Goal: Use online tool/utility: Utilize a website feature to perform a specific function

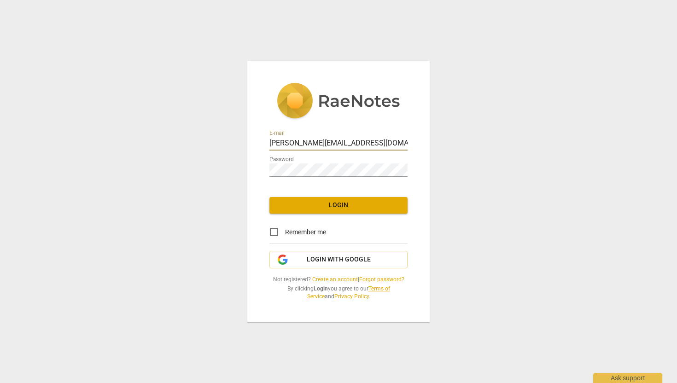
click at [345, 205] on span "Login" at bounding box center [338, 205] width 123 height 9
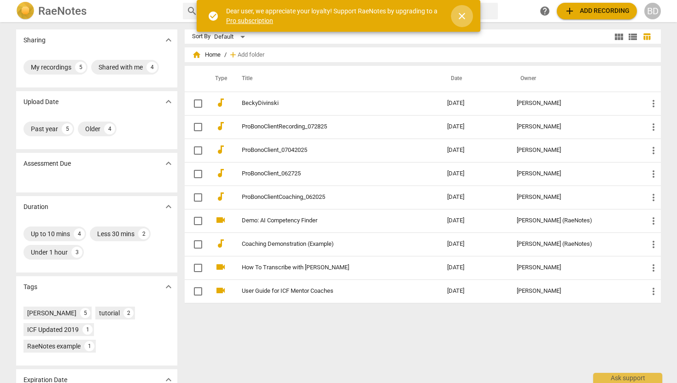
click at [462, 16] on span "close" at bounding box center [461, 16] width 11 height 11
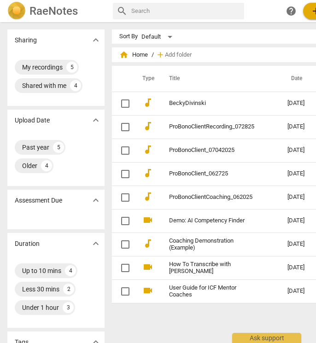
scroll to position [0, 99]
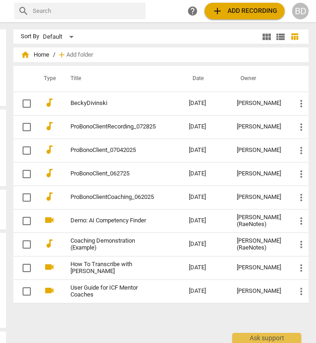
click at [204, 30] on div "Sort By Default" at bounding box center [140, 36] width 239 height 14
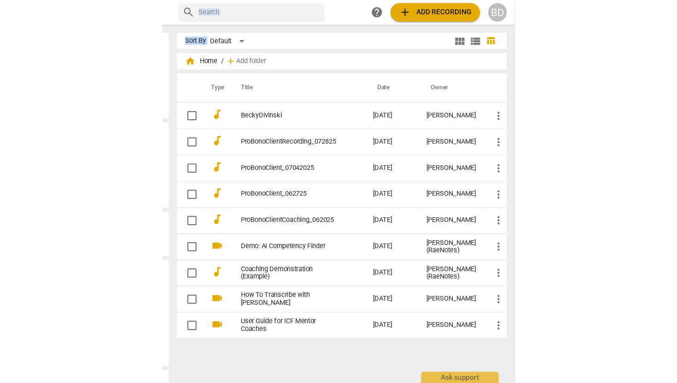
scroll to position [0, 0]
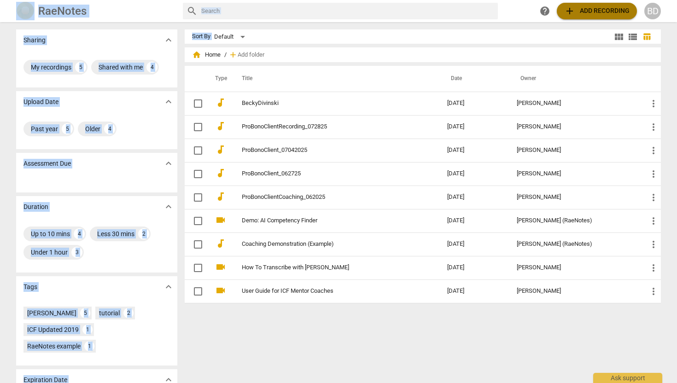
click at [594, 11] on span "add Add recording" at bounding box center [596, 11] width 65 height 11
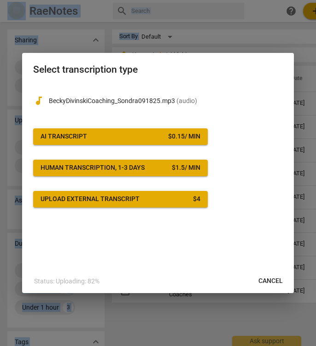
click at [116, 139] on span "AI Transcript $ 0.15 / min" at bounding box center [121, 136] width 160 height 9
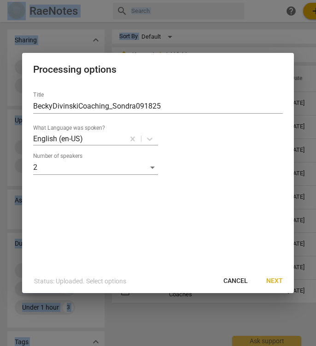
click at [271, 281] on span "Next" at bounding box center [274, 281] width 17 height 9
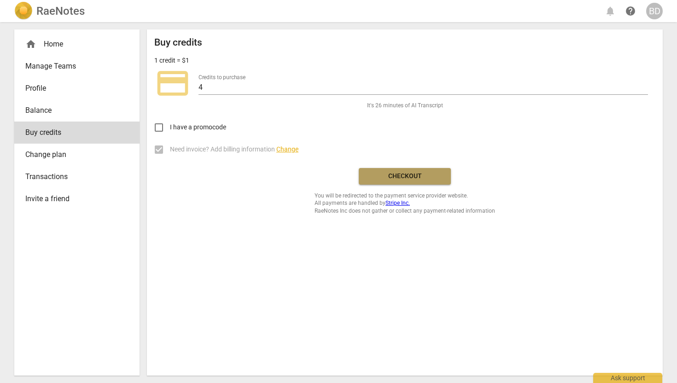
click at [401, 176] on span "Checkout" at bounding box center [404, 176] width 77 height 9
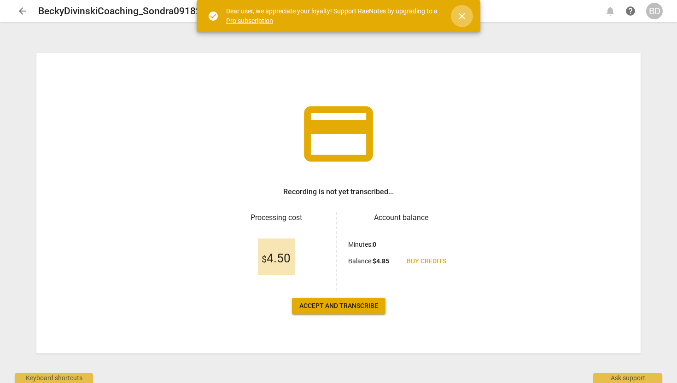
click at [462, 17] on span "close" at bounding box center [461, 16] width 11 height 11
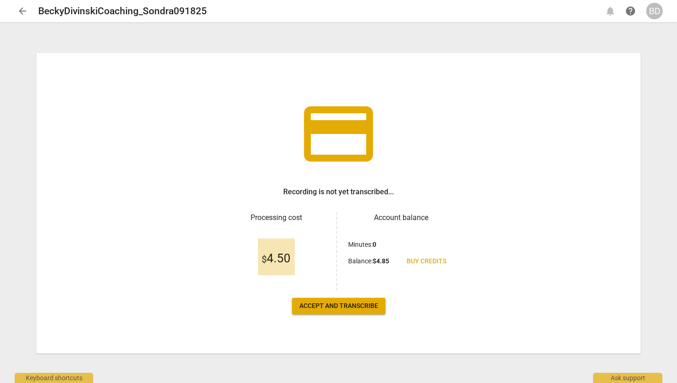
click at [326, 306] on span "Accept and transcribe" at bounding box center [338, 306] width 79 height 9
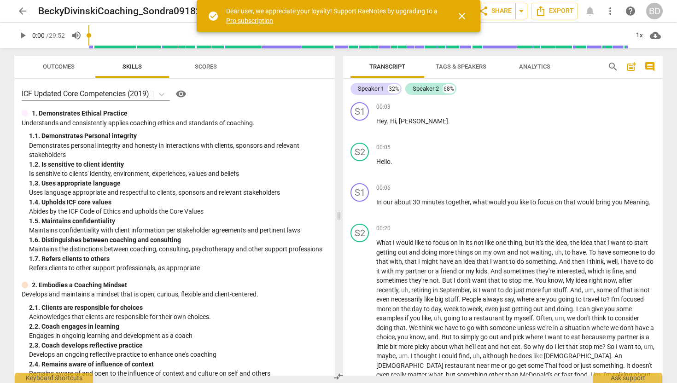
click at [464, 13] on span "close" at bounding box center [461, 16] width 11 height 11
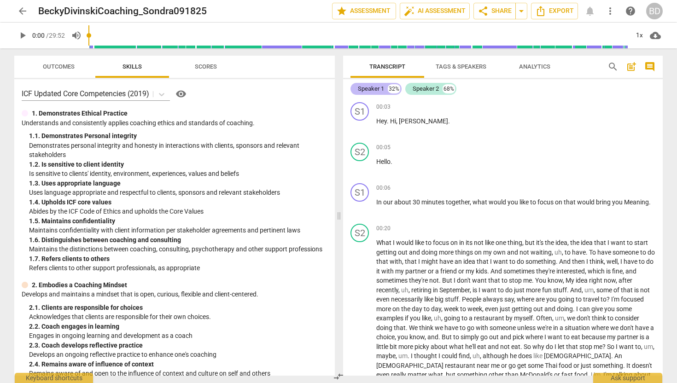
click at [374, 88] on div "Speaker 1" at bounding box center [371, 88] width 26 height 9
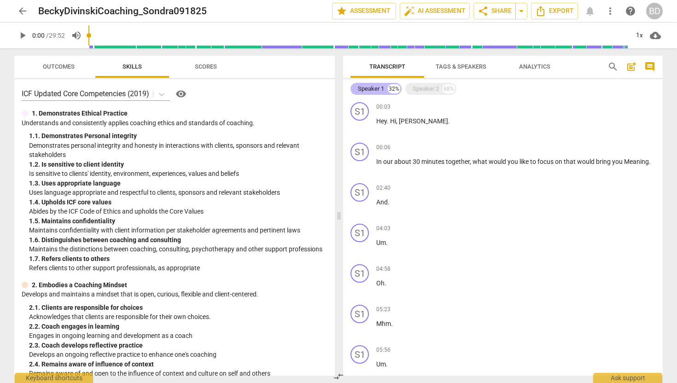
click at [389, 91] on div "32%" at bounding box center [394, 88] width 12 height 9
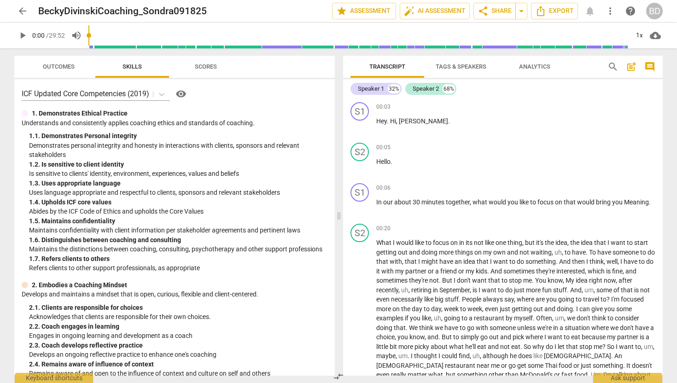
click at [445, 68] on span "Tags & Speakers" at bounding box center [461, 66] width 51 height 7
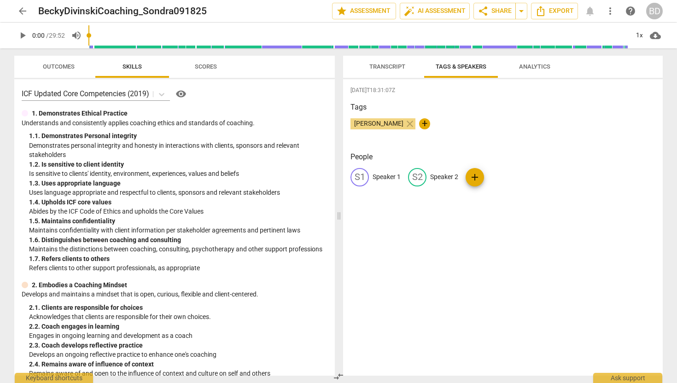
click at [387, 176] on p "Speaker 1" at bounding box center [387, 177] width 28 height 10
type input "Coach"
click at [500, 178] on p "Speaker 2" at bounding box center [504, 177] width 28 height 10
type input "Client"
click at [592, 192] on div "CO Coach edit Client delete add" at bounding box center [503, 181] width 305 height 26
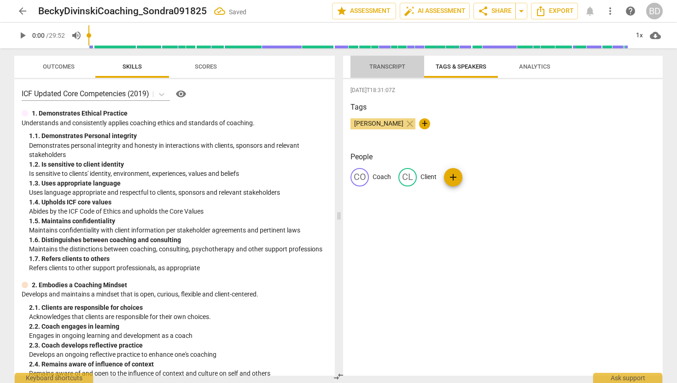
click at [395, 68] on span "Transcript" at bounding box center [387, 66] width 36 height 7
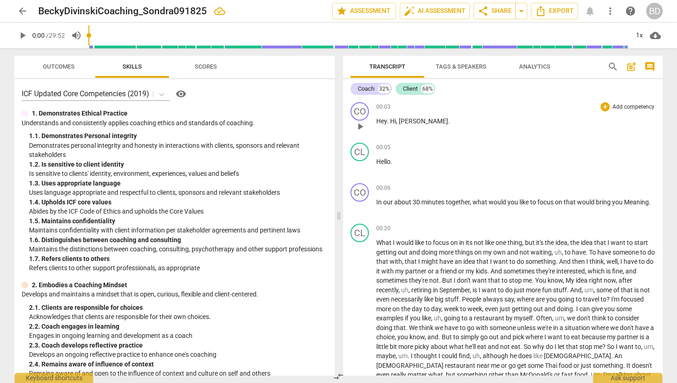
click at [360, 125] on span "play_arrow" at bounding box center [360, 126] width 11 height 11
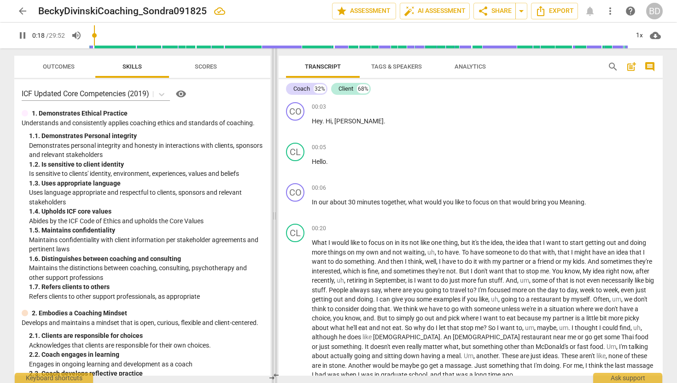
drag, startPoint x: 339, startPoint y: 217, endPoint x: 274, endPoint y: 216, distance: 64.5
click at [274, 216] on span at bounding box center [275, 215] width 6 height 335
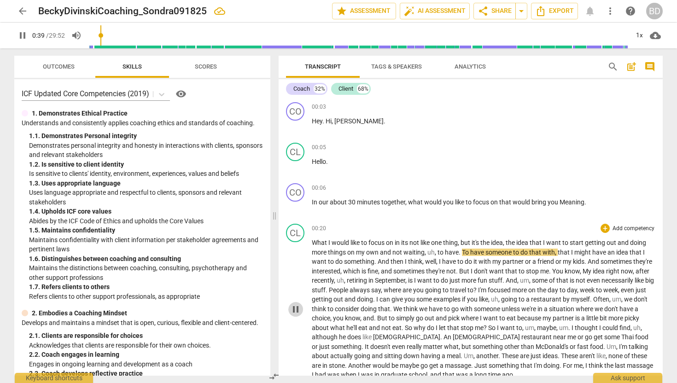
click at [298, 310] on span "pause" at bounding box center [295, 309] width 11 height 11
click at [466, 67] on span "Analytics" at bounding box center [470, 66] width 31 height 7
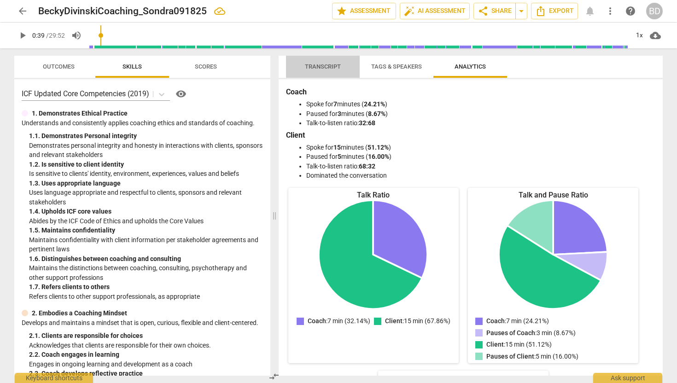
click at [334, 66] on span "Transcript" at bounding box center [323, 66] width 36 height 7
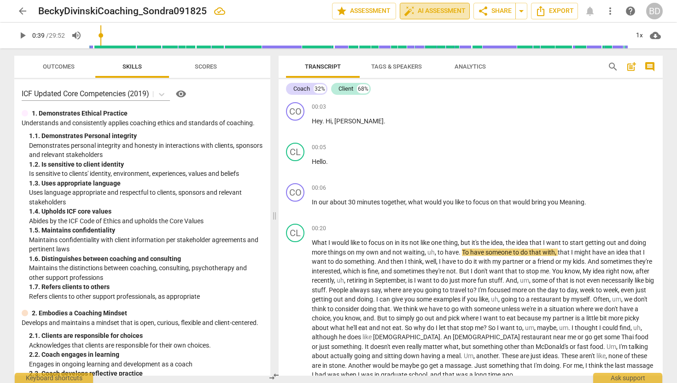
click at [424, 11] on span "auto_fix_high AI Assessment" at bounding box center [435, 11] width 62 height 11
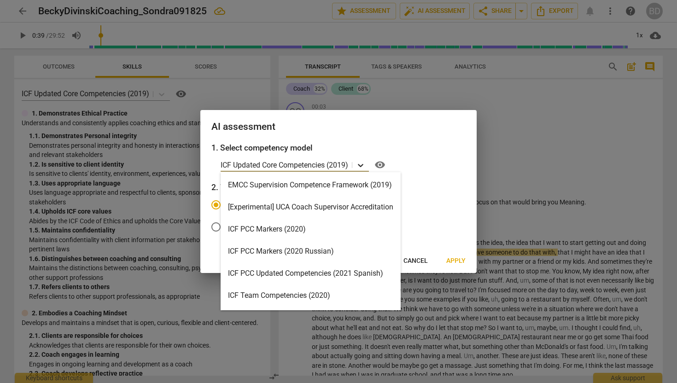
click at [362, 164] on icon at bounding box center [360, 165] width 9 height 9
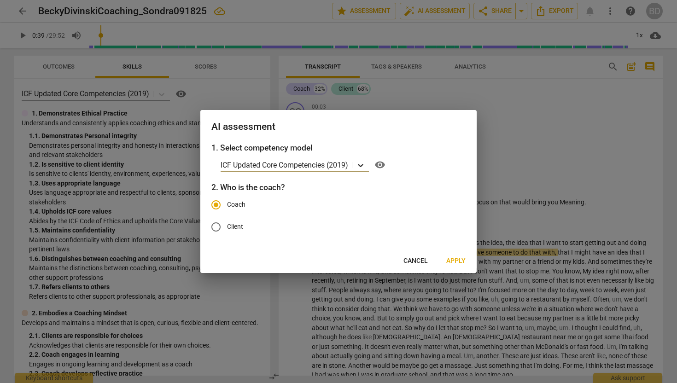
click at [361, 161] on icon at bounding box center [360, 165] width 9 height 9
click at [451, 260] on span "Apply" at bounding box center [455, 261] width 19 height 9
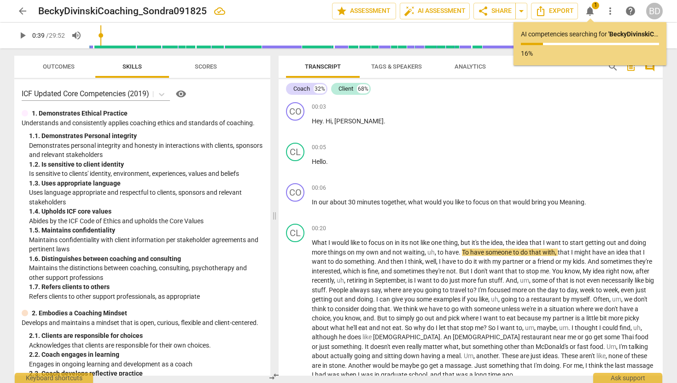
type input "39"
